Goal: Find specific page/section: Find specific page/section

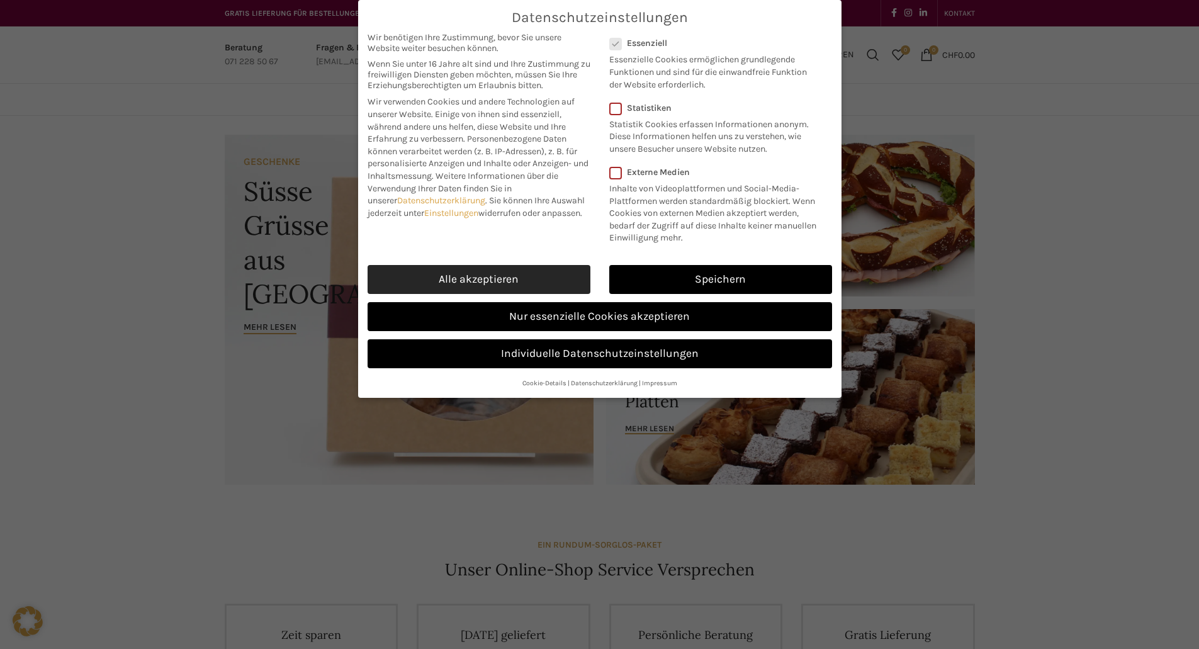
click at [499, 276] on link "Alle akzeptieren" at bounding box center [479, 279] width 223 height 29
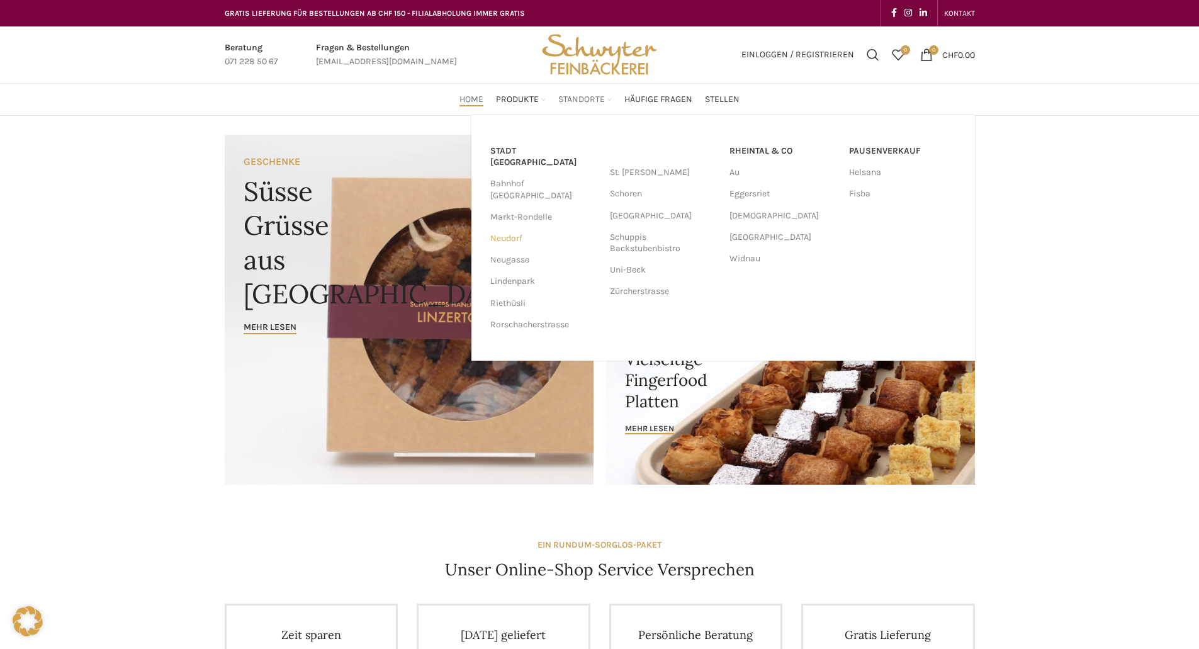
click at [517, 228] on link "Neudorf" at bounding box center [543, 238] width 107 height 21
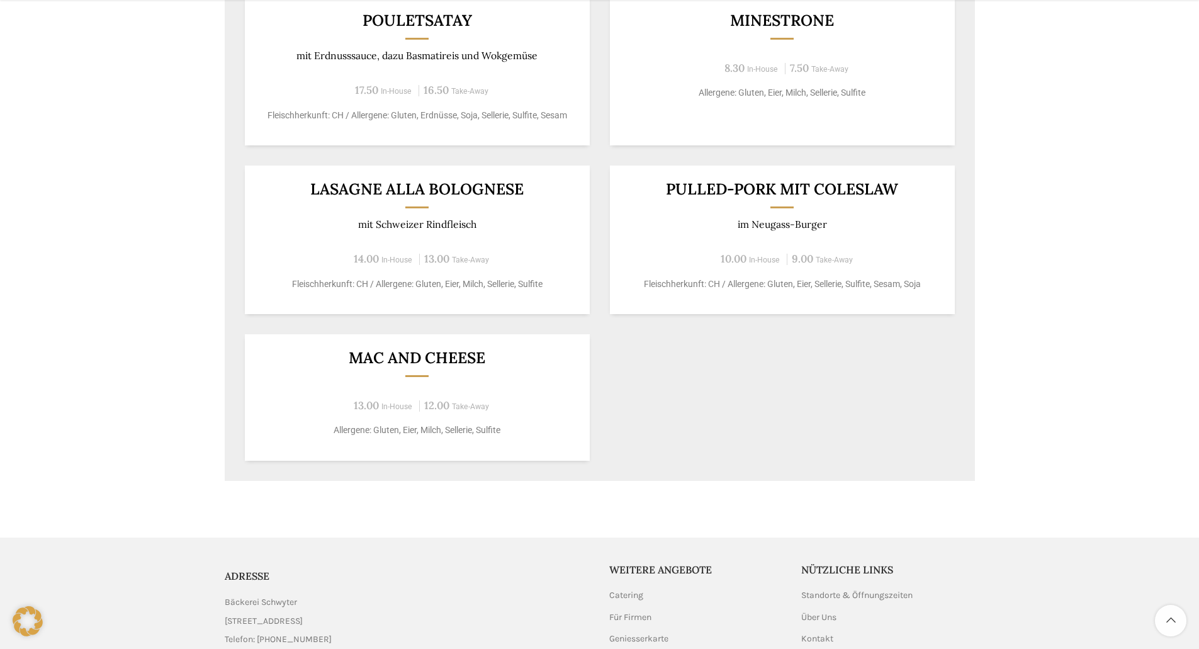
scroll to position [504, 0]
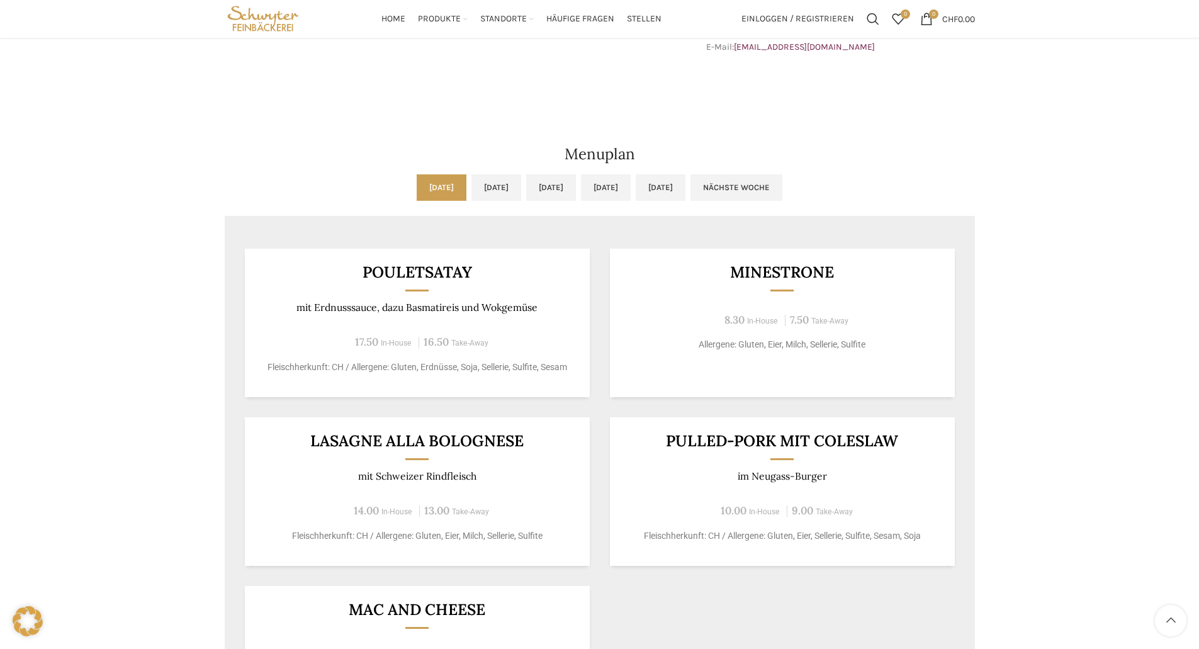
click at [763, 331] on div "Minestrone 8.30 In-House 7.50 Take-Away Allergene: Gluten, Eier, Milch, Selleri…" at bounding box center [782, 323] width 345 height 149
click at [761, 344] on p "Allergene: Gluten, Eier, Milch, Sellerie, Sulfite" at bounding box center [782, 344] width 314 height 13
click at [768, 270] on h3 "Minestrone" at bounding box center [782, 272] width 314 height 16
click at [794, 298] on div "Minestrone 8.30 In-House 7.50 Take-Away Allergene: Gluten, Eier, Milch, Selleri…" at bounding box center [782, 323] width 345 height 149
click at [757, 309] on div "Minestrone 8.30 In-House 7.50 Take-Away Allergene: Gluten, Eier, Milch, Selleri…" at bounding box center [782, 323] width 345 height 149
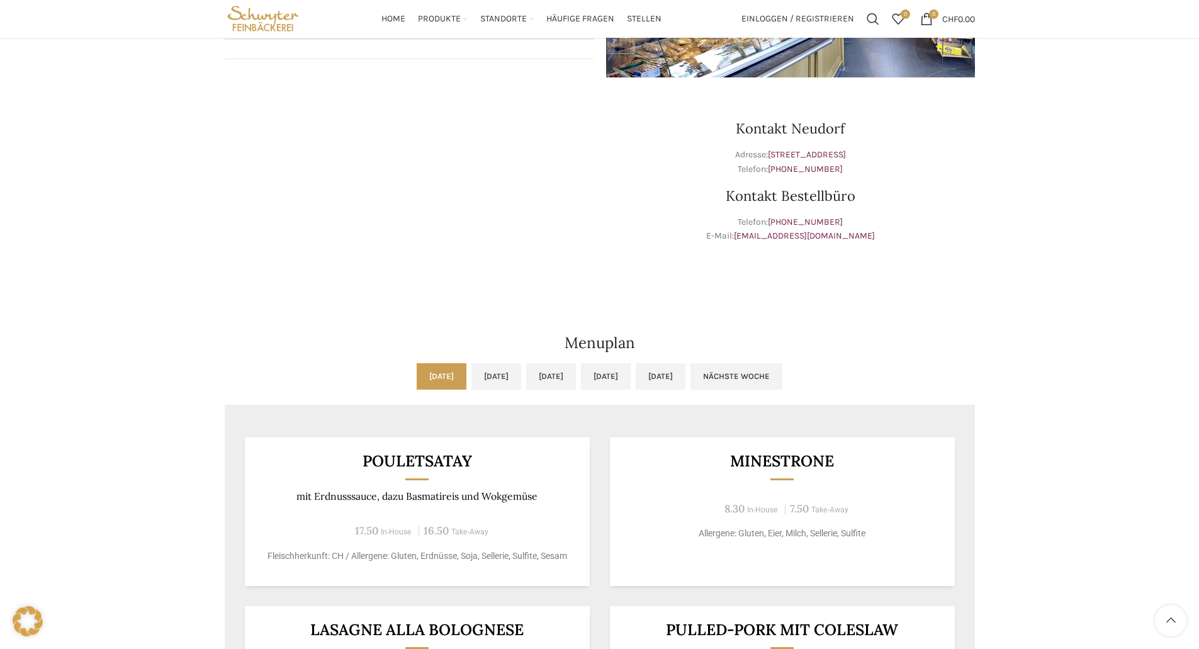
scroll to position [0, 0]
